Goal: Task Accomplishment & Management: Manage account settings

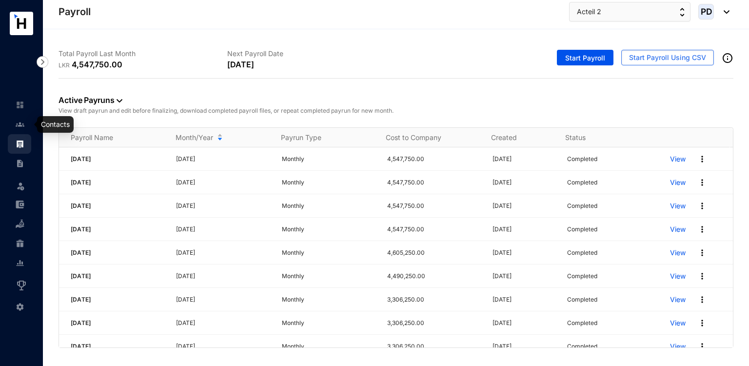
click at [17, 127] on img at bounding box center [20, 124] width 9 height 9
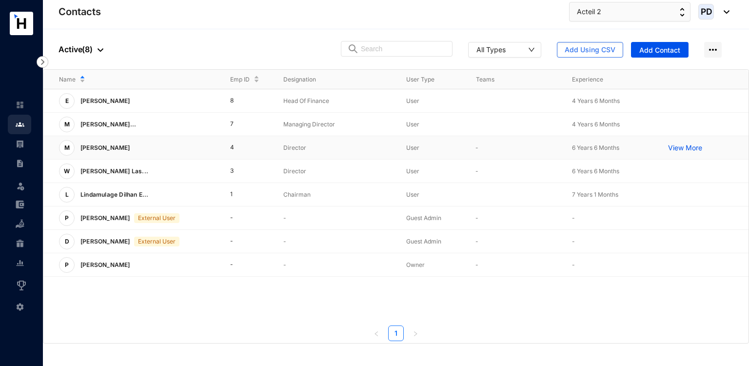
click at [125, 152] on p "[PERSON_NAME]" at bounding box center [104, 148] width 59 height 16
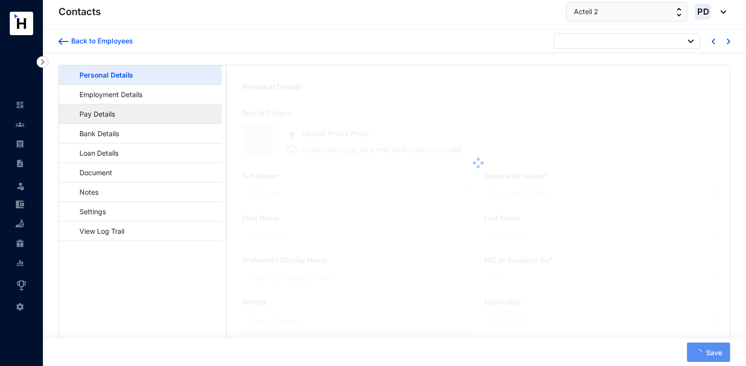
type input "[PERSON_NAME]"
type input "M.F.Hathem"
type input "Hathem"
type input "901581576V"
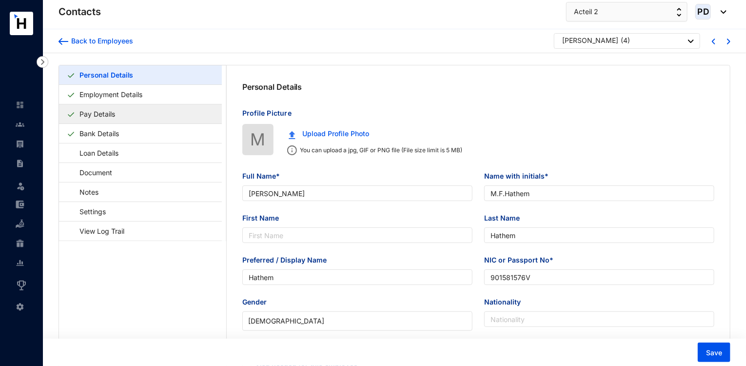
click at [119, 115] on link "Pay Details" at bounding box center [97, 114] width 43 height 20
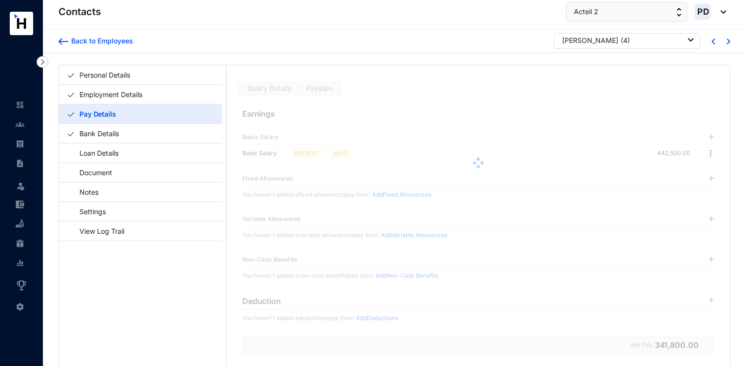
click at [312, 90] on div at bounding box center [478, 162] width 503 height 195
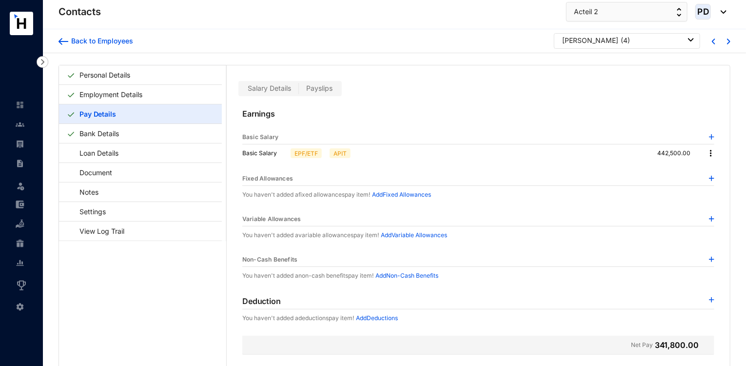
click at [312, 90] on span "Payslips" at bounding box center [319, 88] width 26 height 8
click at [299, 91] on input "Payslips" at bounding box center [299, 91] width 0 height 0
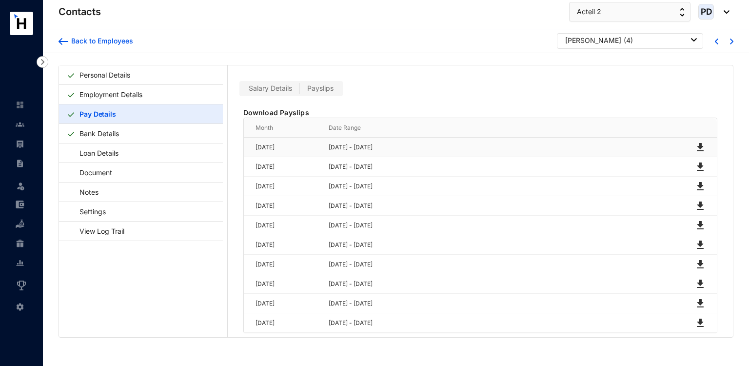
click at [696, 147] on img at bounding box center [700, 147] width 12 height 12
click at [700, 166] on img at bounding box center [700, 167] width 12 height 12
click at [697, 183] on img at bounding box center [700, 186] width 12 height 12
